Goal: Task Accomplishment & Management: Use online tool/utility

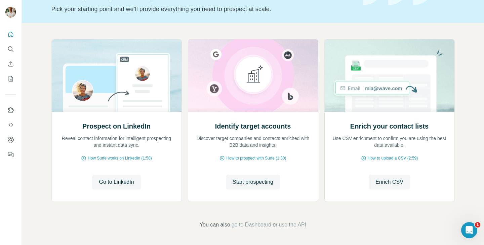
scroll to position [44, 0]
click at [114, 167] on div "Prospect on LinkedIn Reveal contact information for intelligent prospecting and…" at bounding box center [117, 156] width 130 height 89
click at [102, 190] on div "Prospect on LinkedIn Reveal contact information for intelligent prospecting and…" at bounding box center [117, 156] width 130 height 89
click at [103, 184] on span "Go to LinkedIn" at bounding box center [116, 182] width 35 height 8
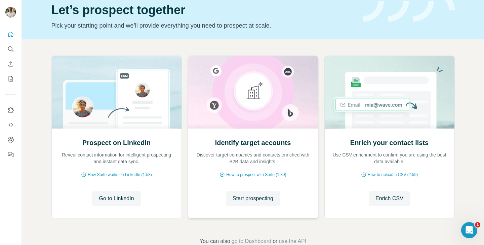
scroll to position [22, 0]
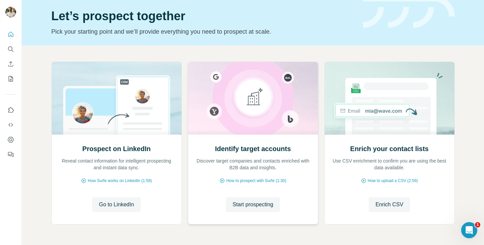
click at [255, 142] on div "Identify target accounts Discover target companies and contacts enriched with B…" at bounding box center [253, 178] width 130 height 89
click at [249, 147] on h2 "Identify target accounts" at bounding box center [253, 148] width 76 height 9
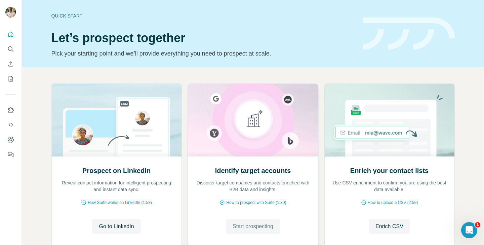
click at [249, 222] on span "Start prospecting" at bounding box center [253, 226] width 41 height 8
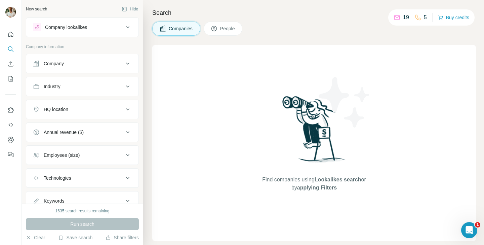
click at [80, 31] on button "Company lookalikes" at bounding box center [82, 27] width 112 height 16
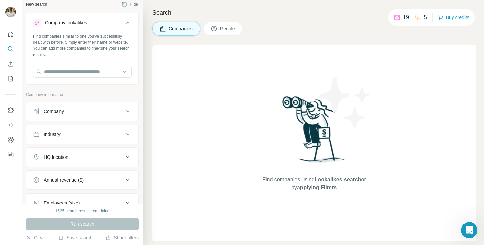
scroll to position [3, 0]
click at [464, 226] on div "Open Intercom Messenger" at bounding box center [468, 229] width 22 height 22
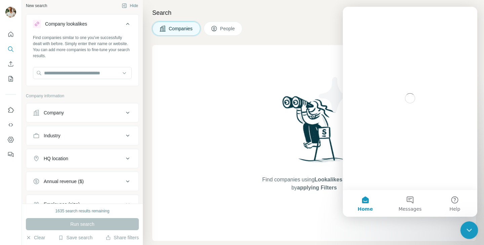
scroll to position [0, 0]
click at [411, 194] on button "Messages" at bounding box center [409, 203] width 45 height 27
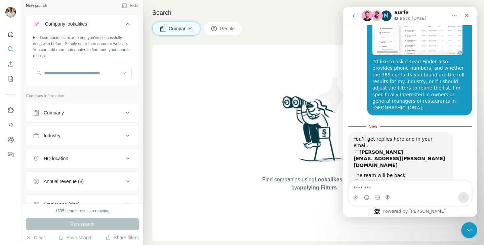
scroll to position [125, 0]
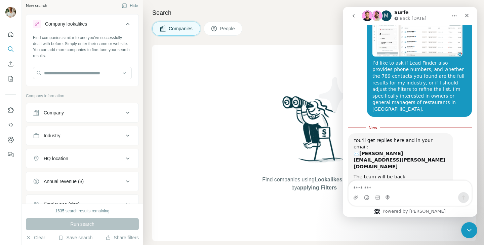
click at [410, 39] on img "tomasz.kolodziej@gopos.pl says…" at bounding box center [417, 33] width 90 height 45
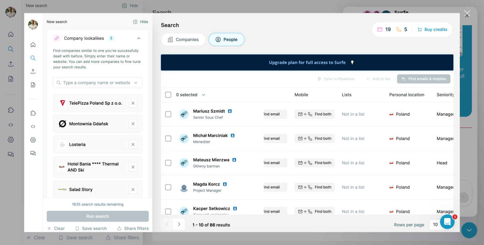
click at [466, 12] on div "Close" at bounding box center [467, 13] width 6 height 6
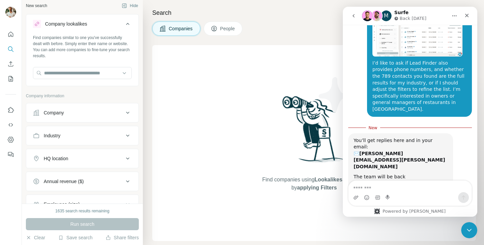
scroll to position [105, 0]
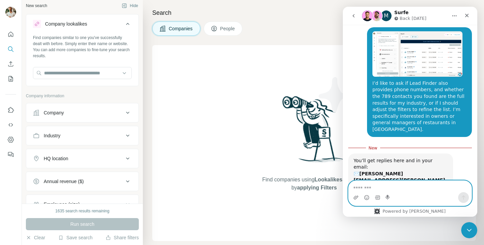
click at [400, 181] on textarea "Message…" at bounding box center [409, 185] width 123 height 11
type textarea "**********"
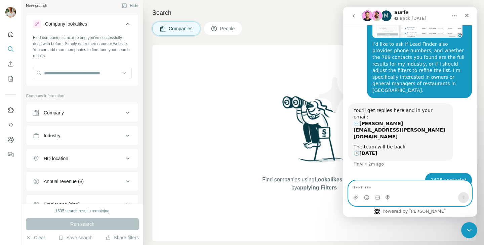
scroll to position [133, 0]
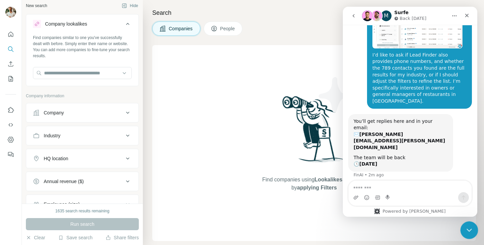
click at [471, 227] on icon "Close Intercom Messenger" at bounding box center [468, 229] width 8 height 8
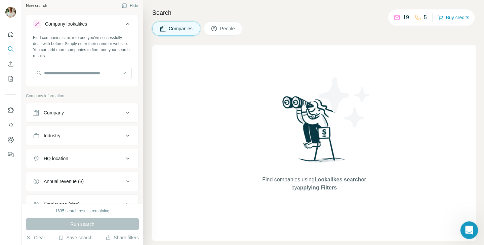
scroll to position [144, 0]
click at [187, 2] on div "Search Companies People Find companies using Lookalikes search or by applying F…" at bounding box center [313, 122] width 341 height 245
